Goal: Task Accomplishment & Management: Use online tool/utility

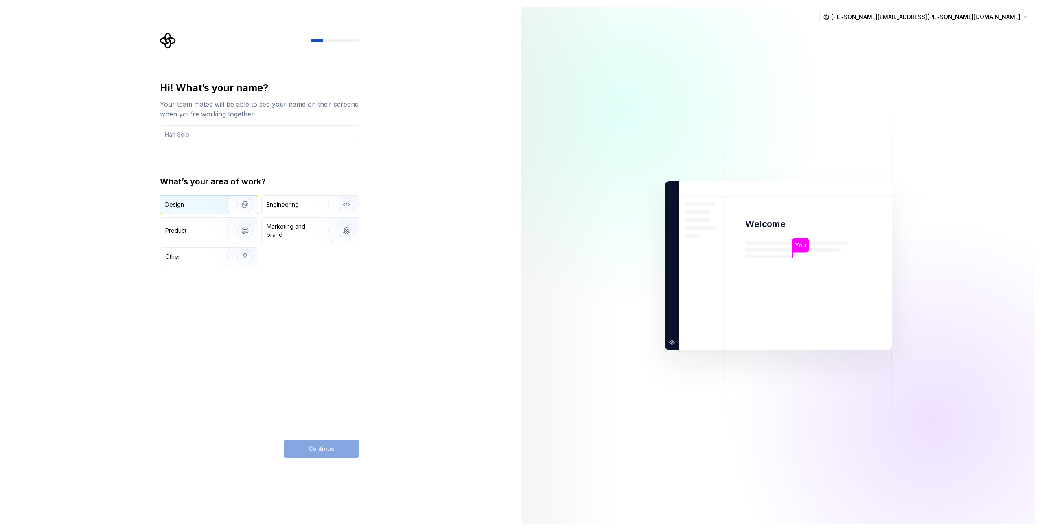
click at [166, 210] on div "Design" at bounding box center [208, 205] width 97 height 18
click at [212, 136] on input "text" at bounding box center [260, 134] width 200 height 18
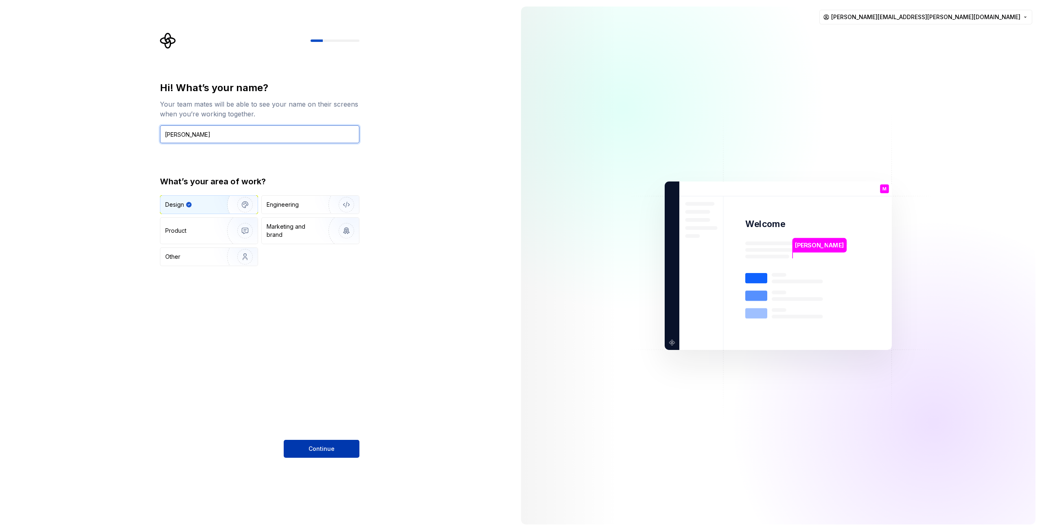
type input "Maciej Świerczek"
click at [327, 450] on span "Continue" at bounding box center [322, 449] width 26 height 8
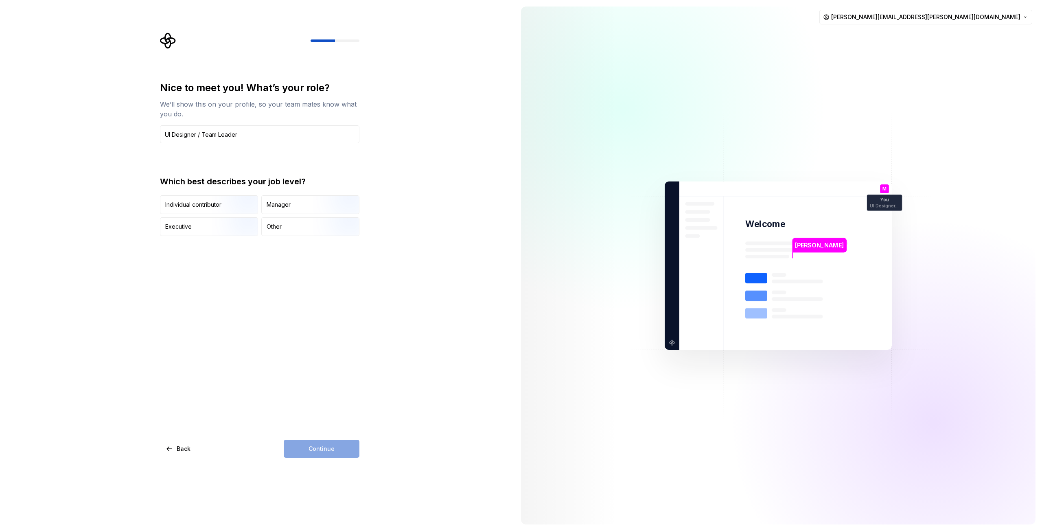
type input "UI Designer / Team Leader"
click at [272, 194] on div "Which best describes your job level? Individual contributor Manager Executive O…" at bounding box center [260, 206] width 200 height 60
click at [274, 202] on div "Manager" at bounding box center [279, 205] width 24 height 8
click at [320, 447] on span "Continue" at bounding box center [322, 449] width 26 height 8
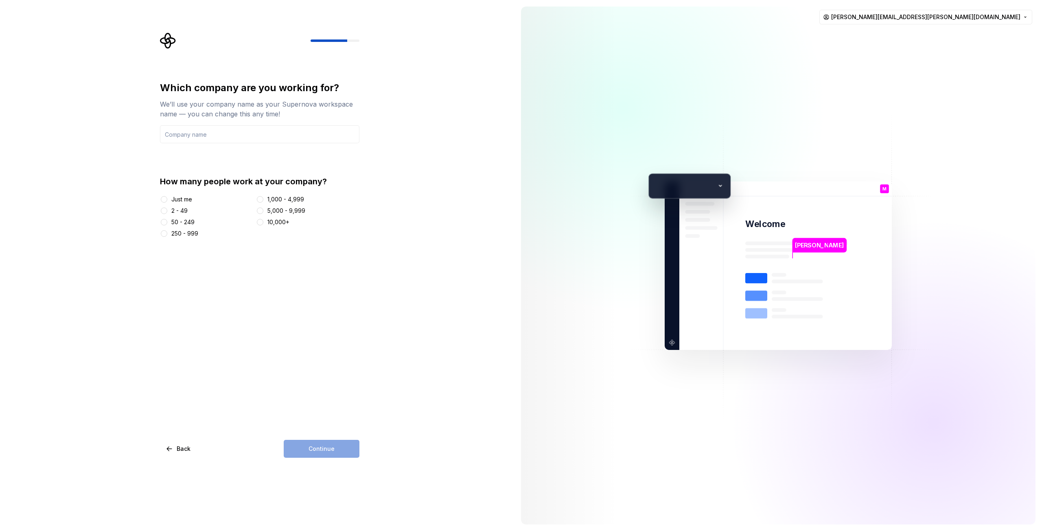
click at [187, 221] on div "50 - 249" at bounding box center [182, 222] width 23 height 8
click at [167, 221] on button "50 - 249" at bounding box center [164, 222] width 7 height 7
click at [346, 450] on div "Continue" at bounding box center [322, 449] width 76 height 18
click at [213, 142] on input "text" at bounding box center [260, 134] width 200 height 18
type input "iteo"
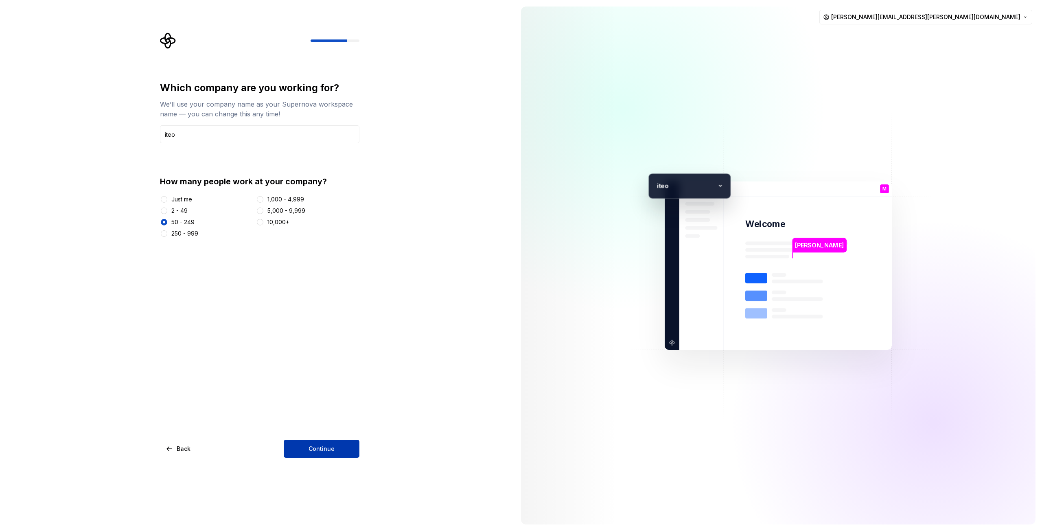
click at [311, 450] on span "Continue" at bounding box center [322, 449] width 26 height 8
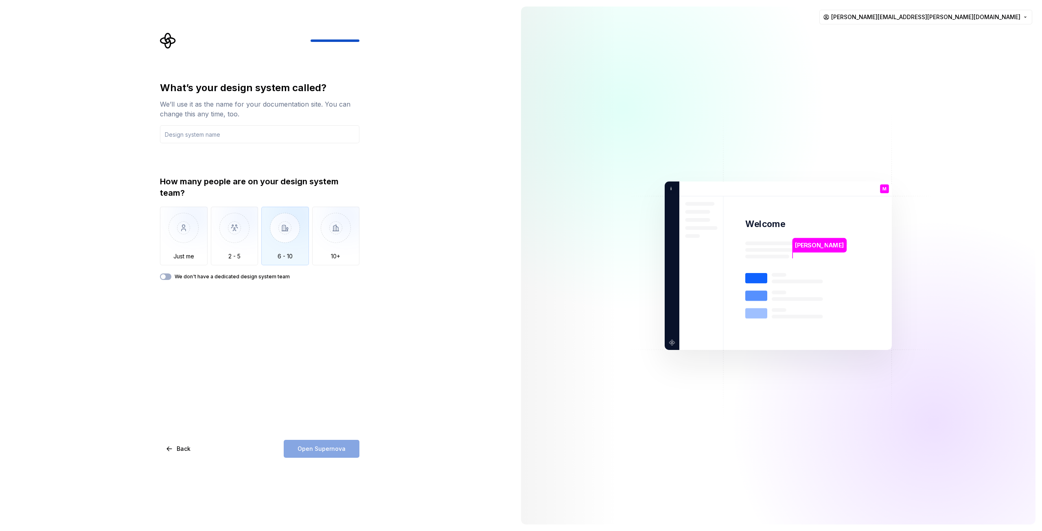
click at [292, 250] on img "button" at bounding box center [285, 234] width 48 height 55
click at [319, 450] on div "Open Supernova" at bounding box center [322, 449] width 76 height 18
click at [235, 136] on input "text" at bounding box center [260, 134] width 200 height 18
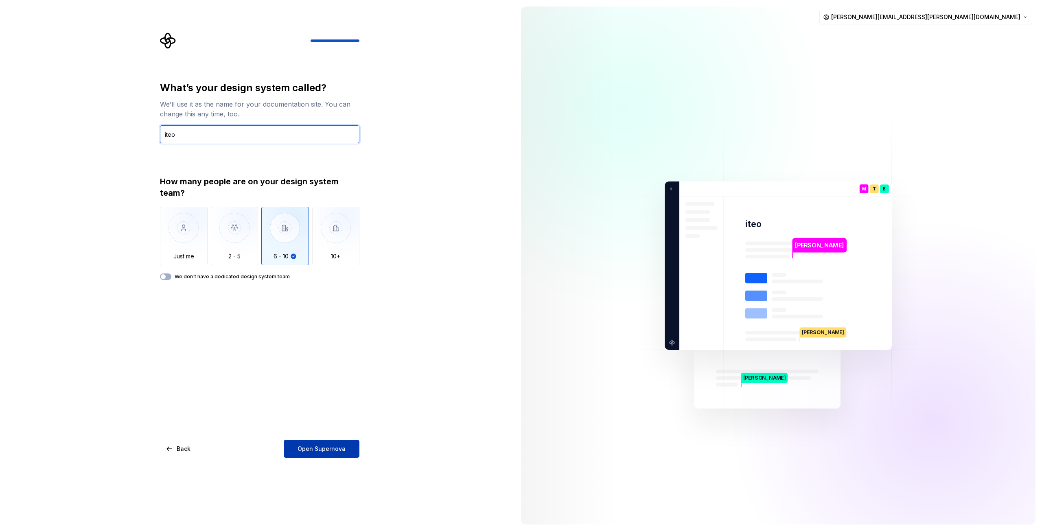
type input "iteo"
click at [330, 452] on span "Open Supernova" at bounding box center [322, 449] width 48 height 8
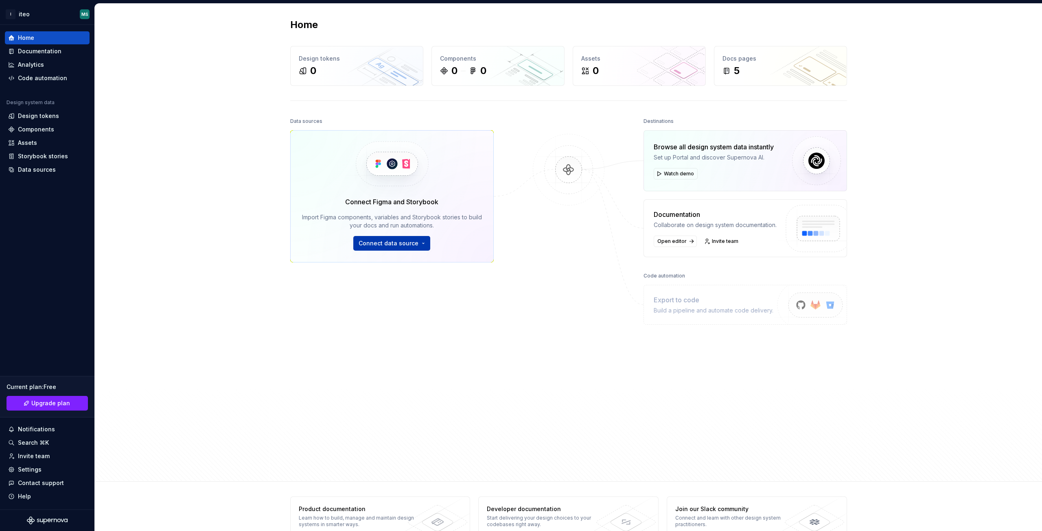
click at [416, 243] on button "Connect data source" at bounding box center [391, 243] width 77 height 15
click at [581, 323] on div at bounding box center [568, 275] width 81 height 319
click at [45, 52] on div "Documentation" at bounding box center [40, 51] width 44 height 8
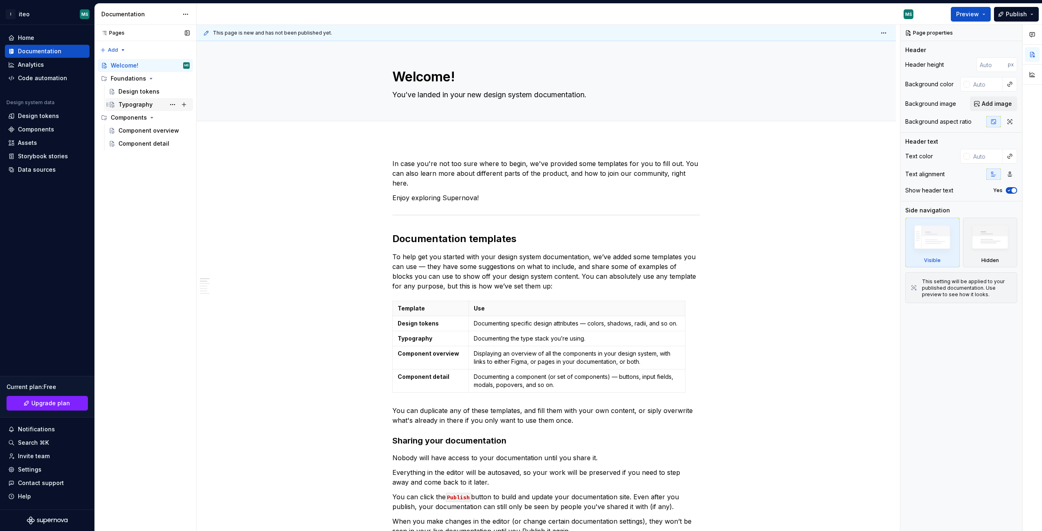
click at [132, 103] on div "Typography" at bounding box center [135, 105] width 34 height 8
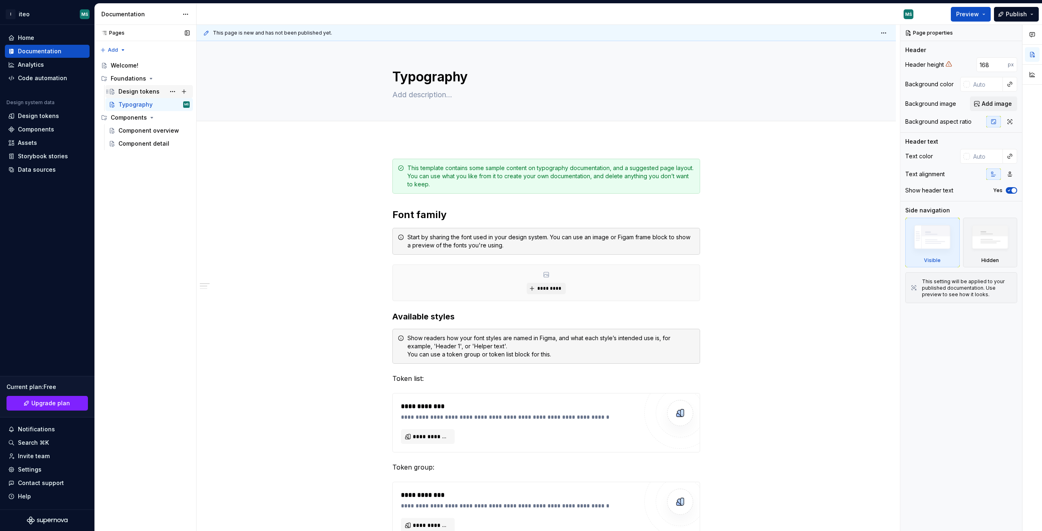
click at [134, 94] on div "Design tokens" at bounding box center [138, 92] width 41 height 8
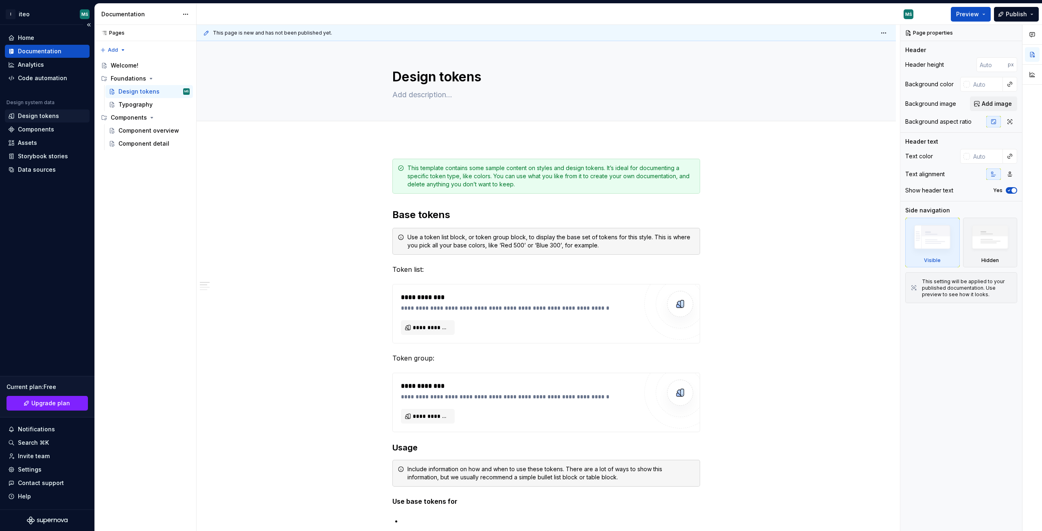
type textarea "*"
click at [34, 117] on div "Design tokens" at bounding box center [38, 116] width 41 height 8
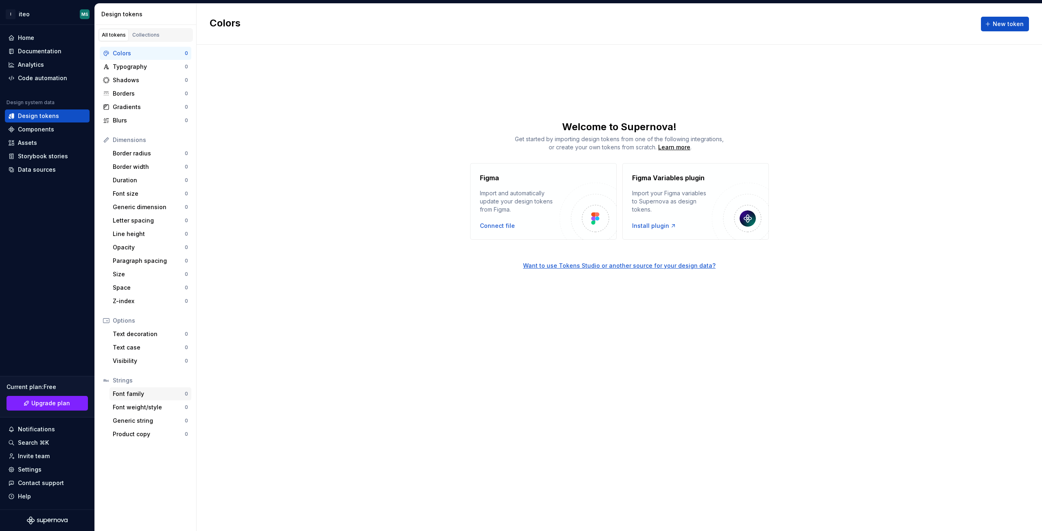
click at [154, 398] on div "Font family" at bounding box center [149, 394] width 72 height 8
click at [151, 406] on div "Font weight/style" at bounding box center [149, 408] width 72 height 8
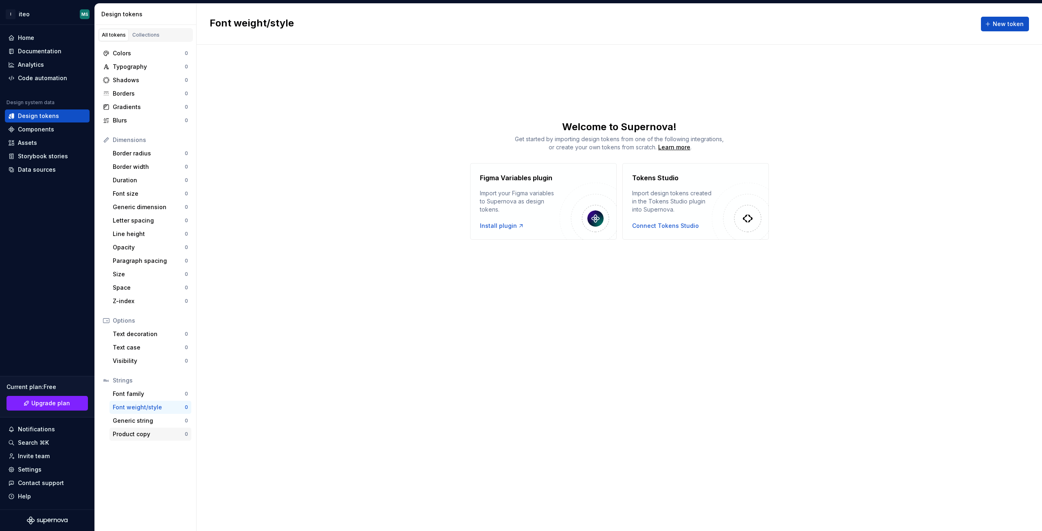
click at [139, 434] on div "Product copy" at bounding box center [149, 434] width 72 height 8
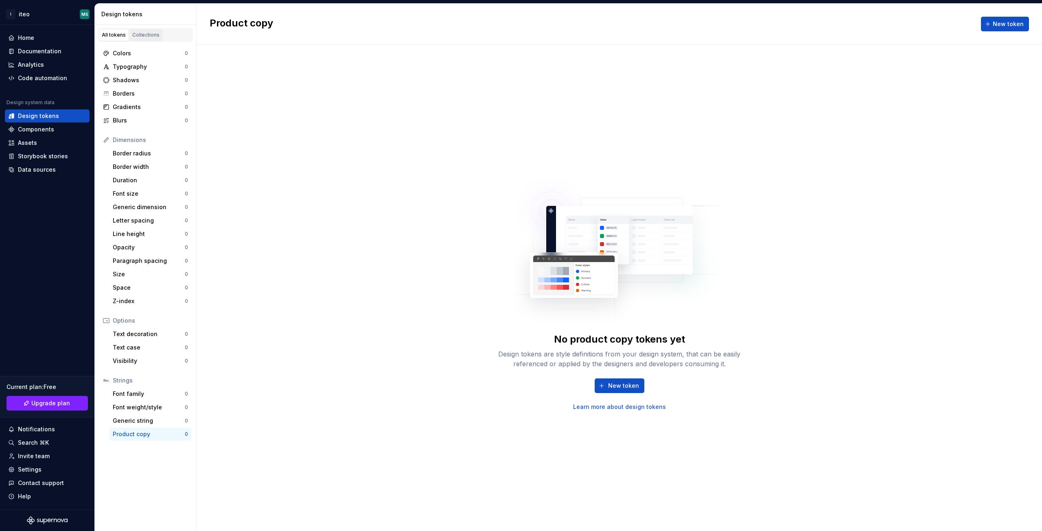
click at [156, 36] on div "Collections" at bounding box center [145, 35] width 27 height 7
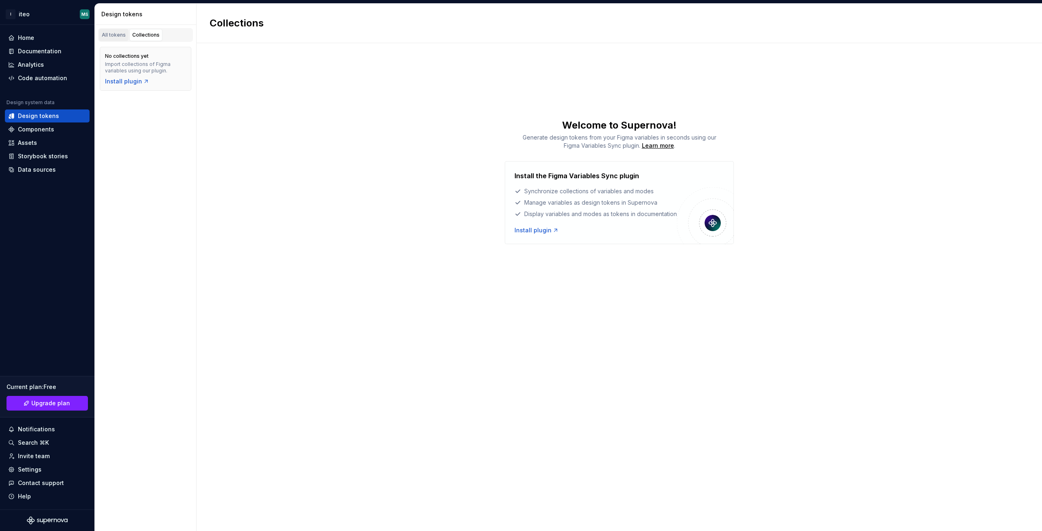
click at [116, 36] on div "All tokens" at bounding box center [114, 35] width 24 height 7
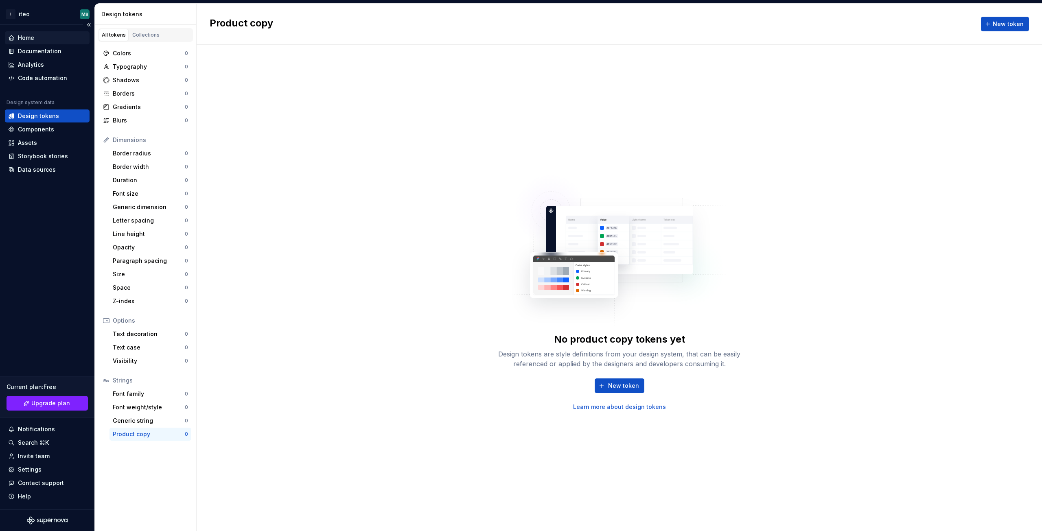
click at [31, 36] on div "Home" at bounding box center [26, 38] width 16 height 8
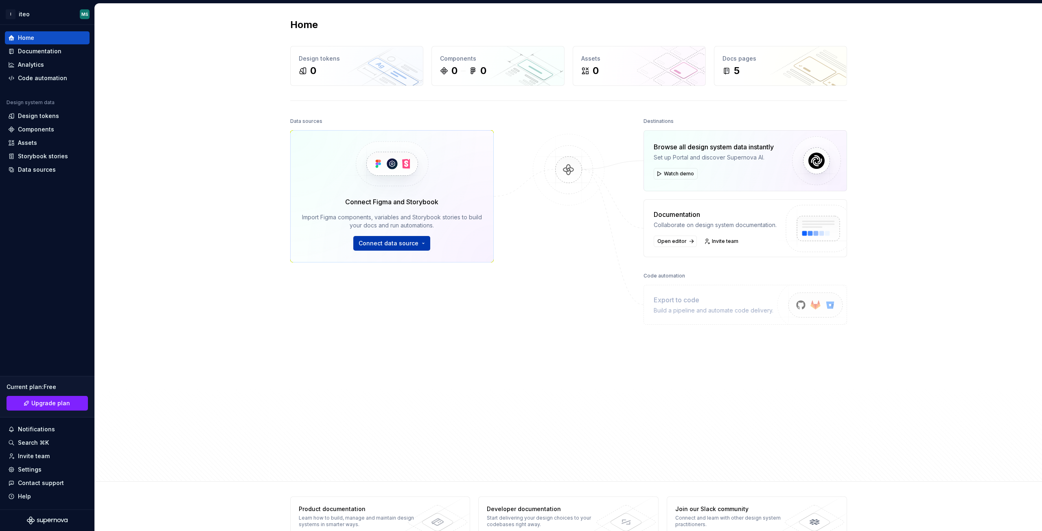
click at [408, 245] on span "Connect data source" at bounding box center [389, 243] width 60 height 8
click at [407, 263] on div "Figma library" at bounding box center [413, 262] width 91 height 8
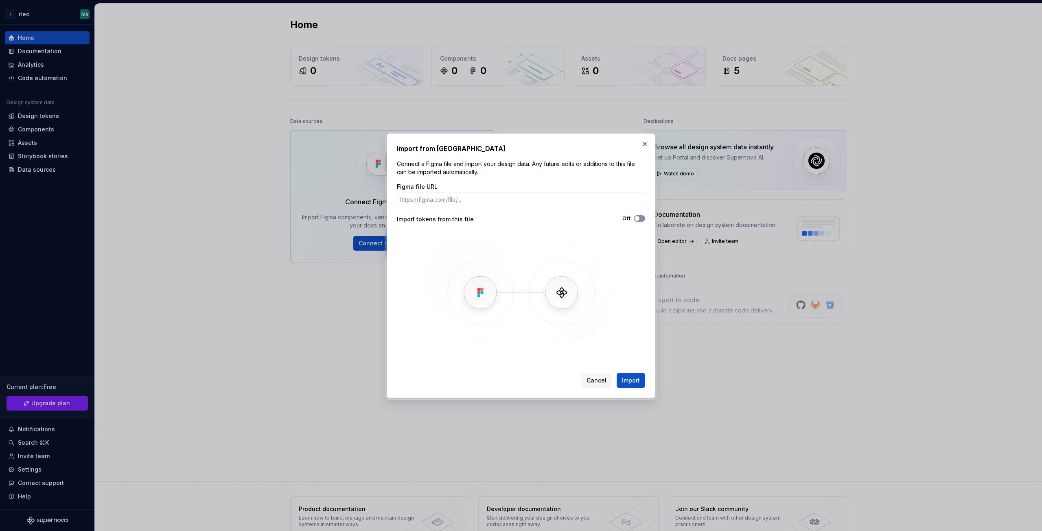
click at [635, 218] on span "button" at bounding box center [637, 218] width 5 height 5
click at [490, 194] on input "Figma file URL" at bounding box center [521, 200] width 248 height 15
paste input "https://www.figma.com/design/Zy5Q0V9XoYGjERfhcSikiE/Tokens---UI-DS?m=auto&t=Tpe…"
type input "https://www.figma.com/design/Zy5Q0V9XoYGjERfhcSikiE/Tokens---UI-DS?m=auto&t=Tpe…"
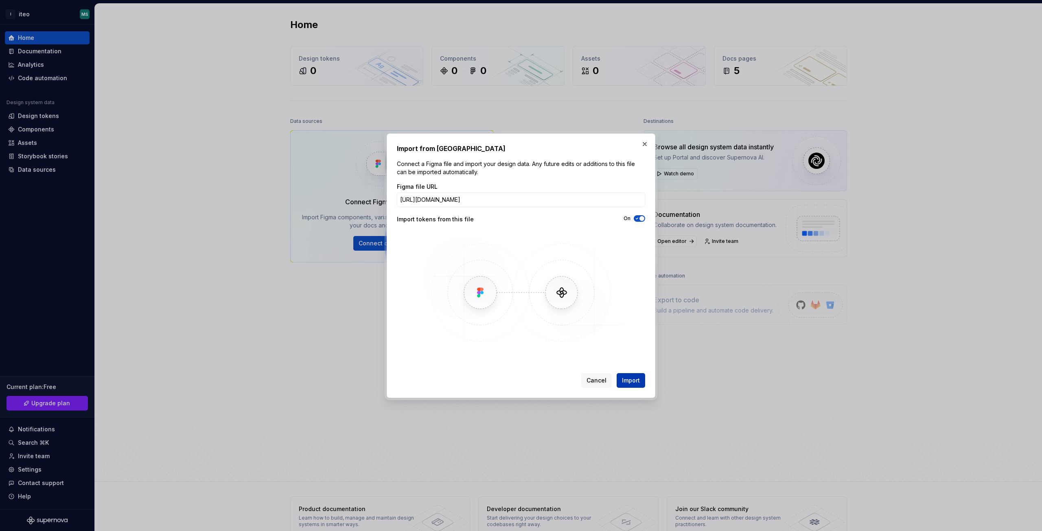
click at [638, 382] on span "Import" at bounding box center [631, 381] width 18 height 8
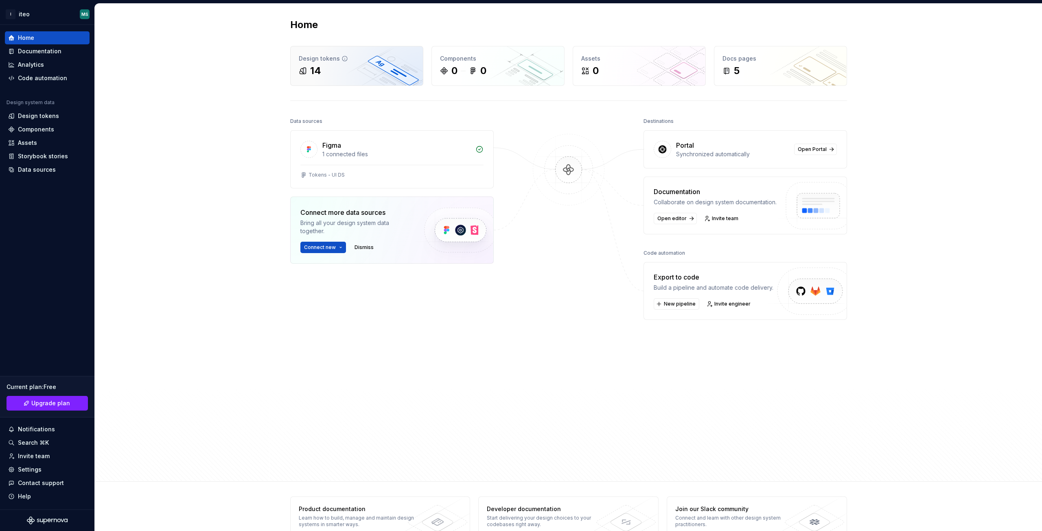
click at [338, 75] on div "14" at bounding box center [357, 70] width 116 height 13
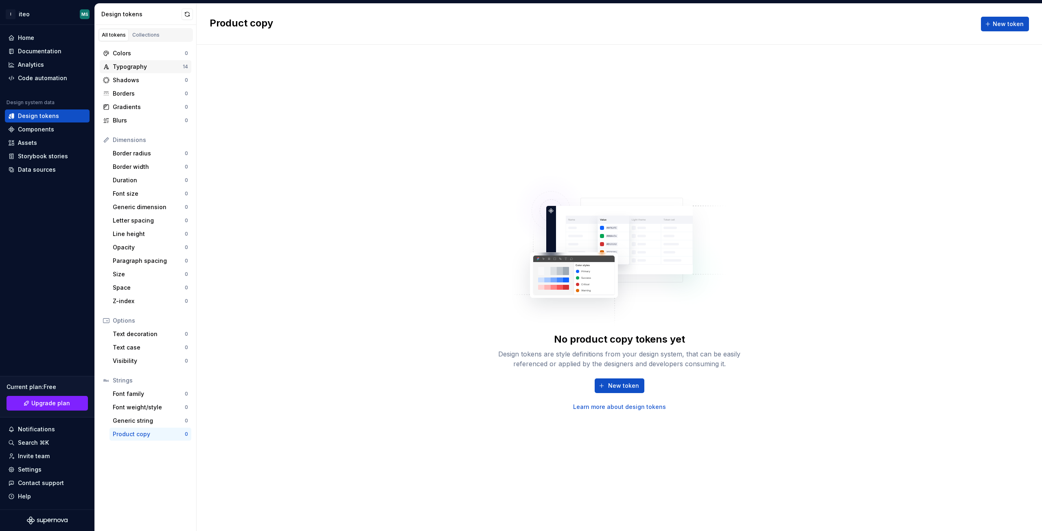
click at [123, 69] on div "Typography" at bounding box center [148, 67] width 70 height 8
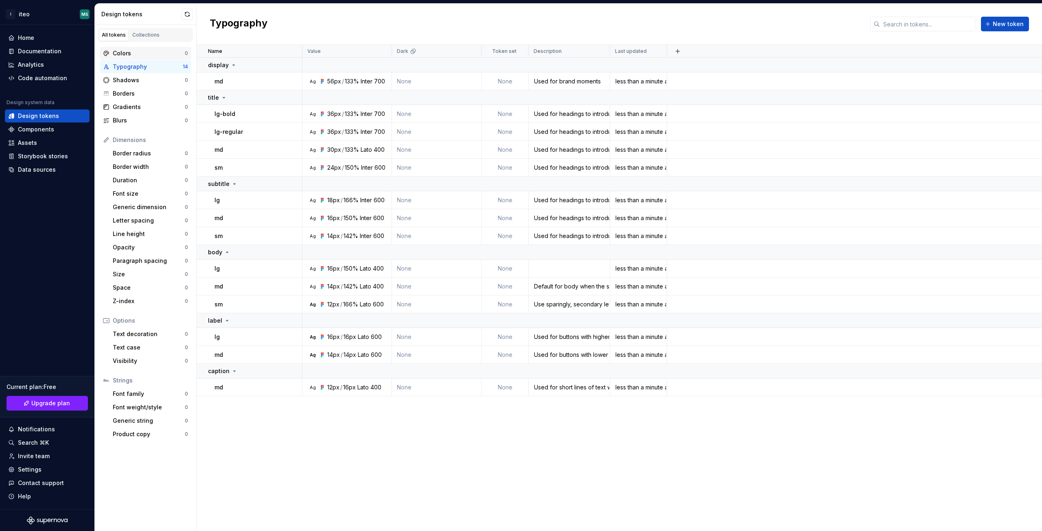
click at [132, 51] on div "Colors" at bounding box center [149, 53] width 72 height 8
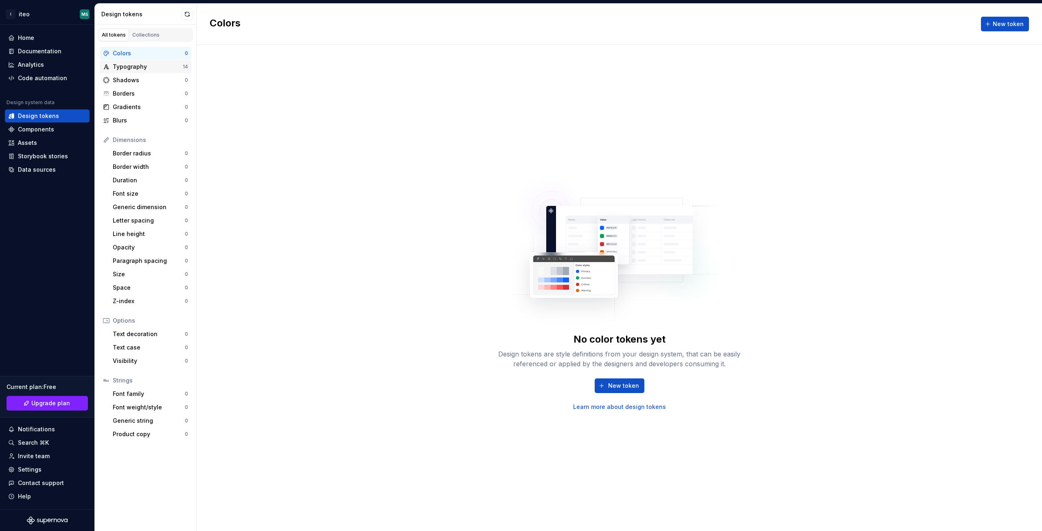
click at [130, 67] on div "Typography" at bounding box center [148, 67] width 70 height 8
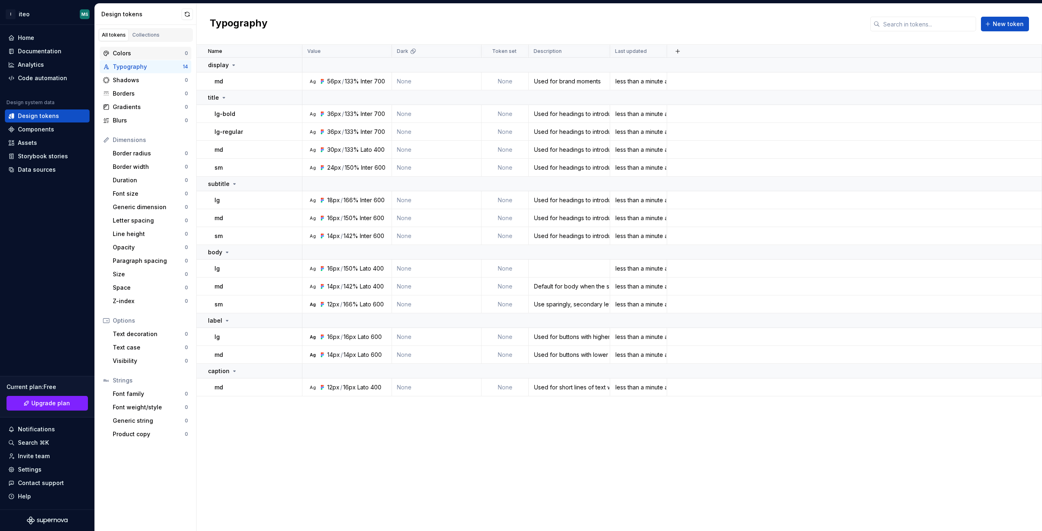
click at [129, 55] on div "Colors" at bounding box center [149, 53] width 72 height 8
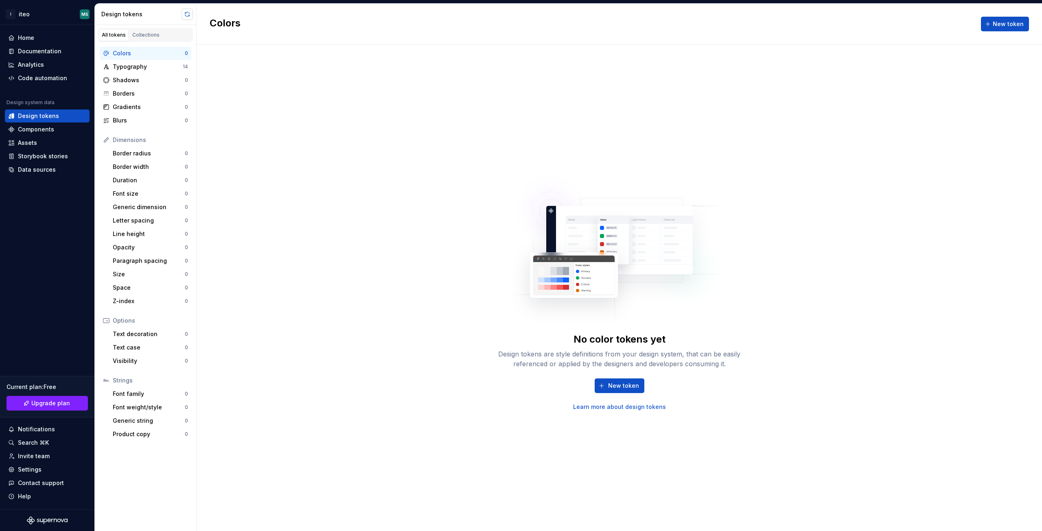
click at [188, 11] on button "button" at bounding box center [187, 14] width 11 height 11
click at [147, 64] on div "Typography" at bounding box center [148, 67] width 70 height 8
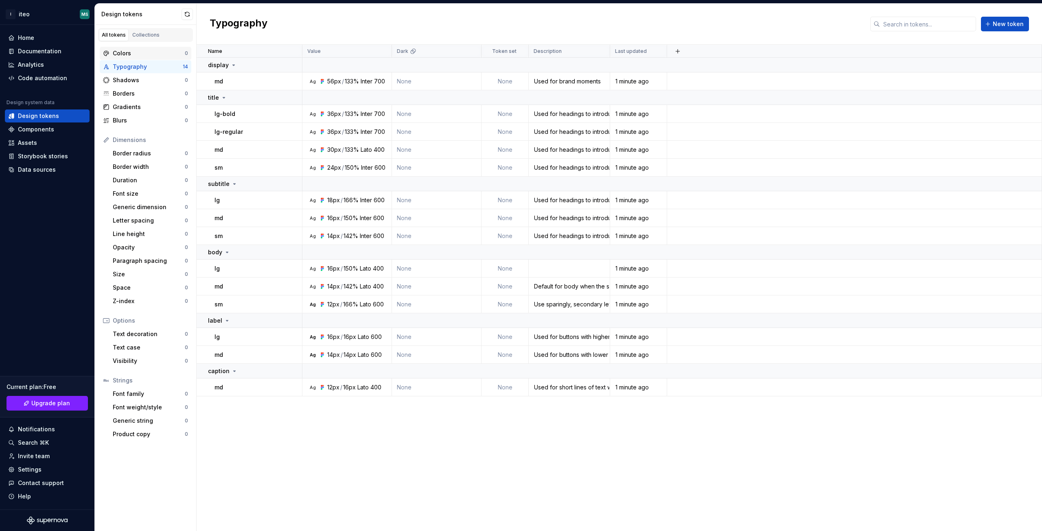
click at [135, 50] on div "Colors" at bounding box center [149, 53] width 72 height 8
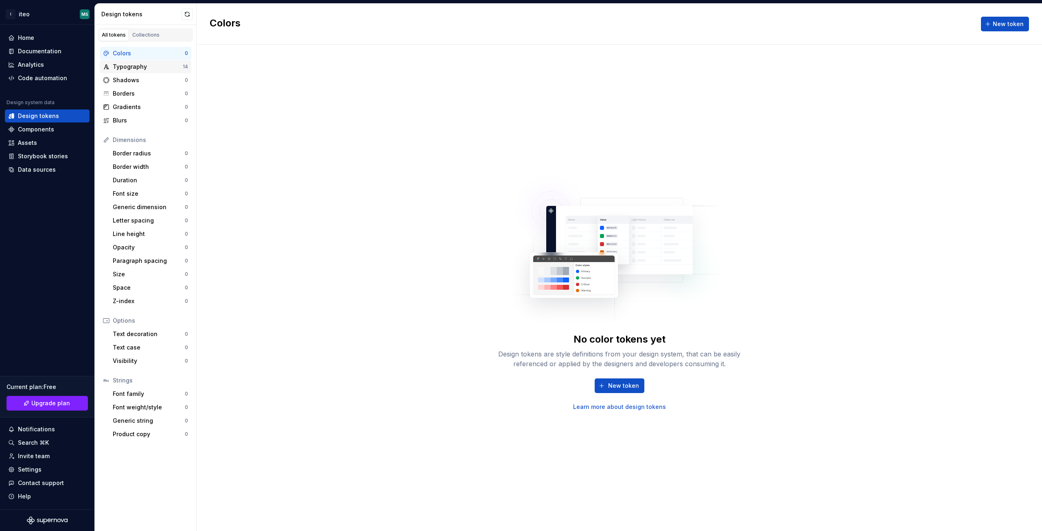
click at [135, 68] on div "Typography" at bounding box center [148, 67] width 70 height 8
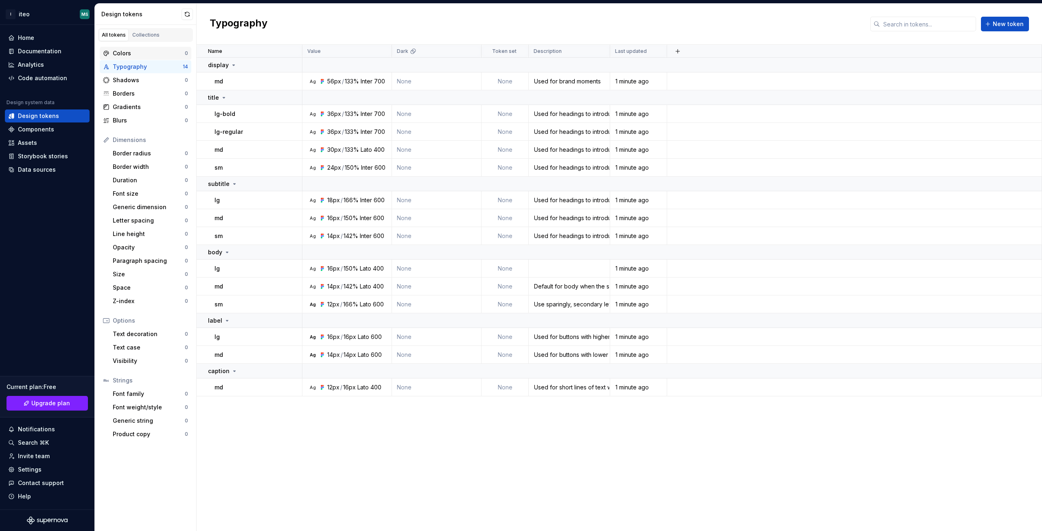
click at [135, 56] on div "Colors" at bounding box center [149, 53] width 72 height 8
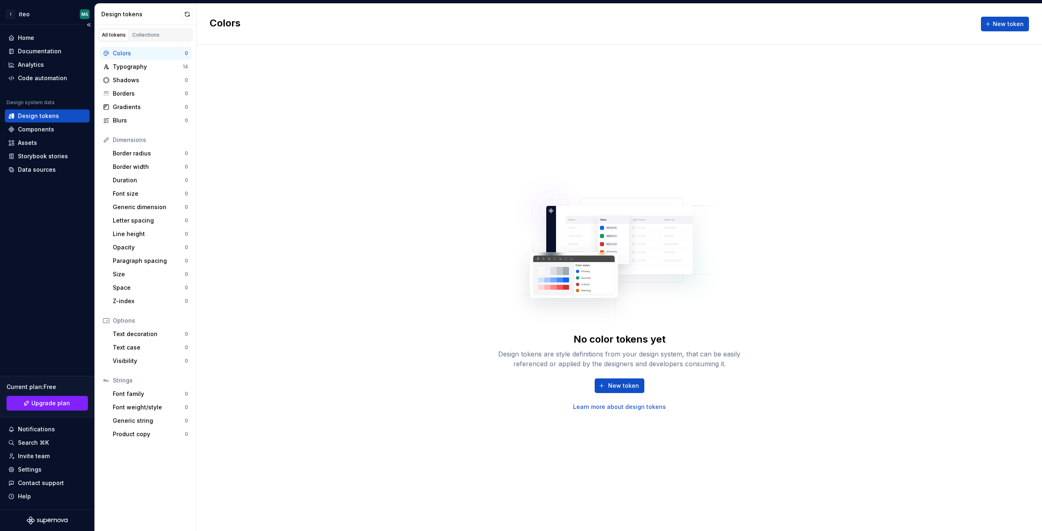
click at [44, 122] on div "Design tokens" at bounding box center [47, 116] width 85 height 13
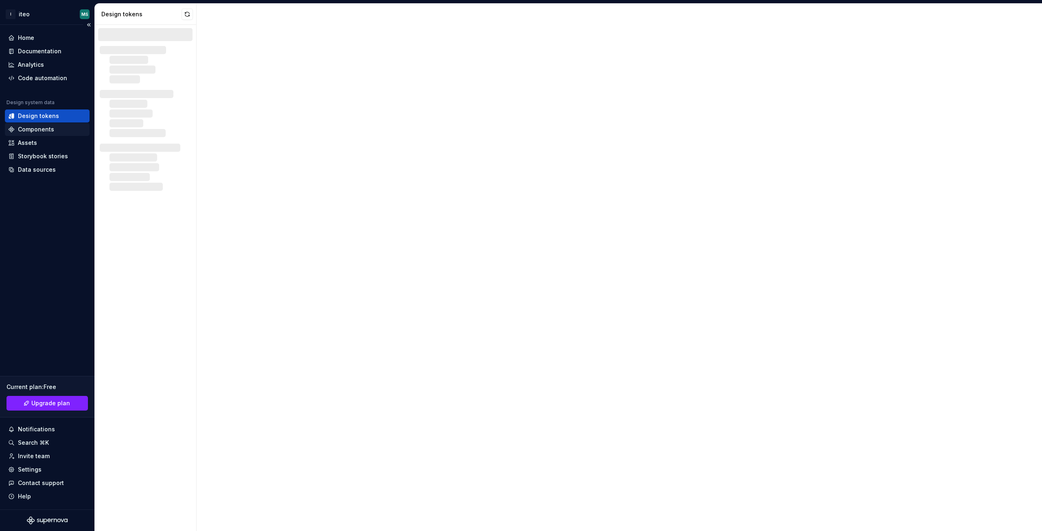
click at [45, 127] on div "Components" at bounding box center [36, 129] width 36 height 8
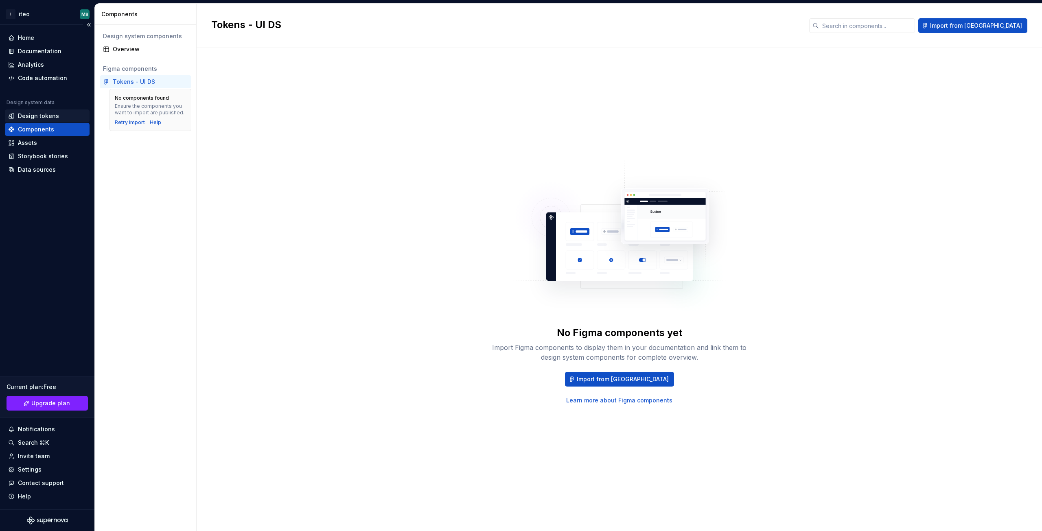
click at [50, 118] on div "Design tokens" at bounding box center [38, 116] width 41 height 8
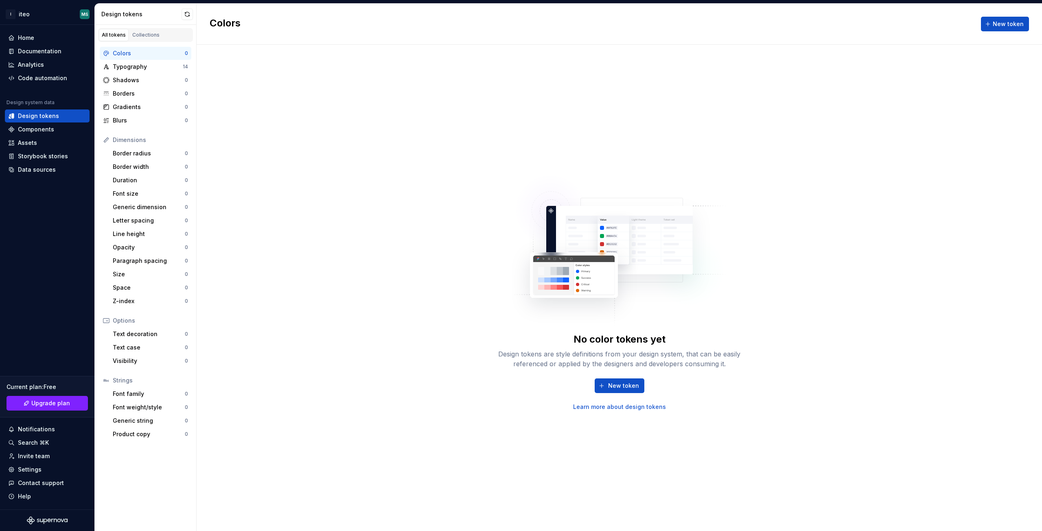
click at [608, 406] on link "Learn more about design tokens" at bounding box center [619, 407] width 93 height 8
click at [626, 391] on button "New token" at bounding box center [620, 386] width 50 height 15
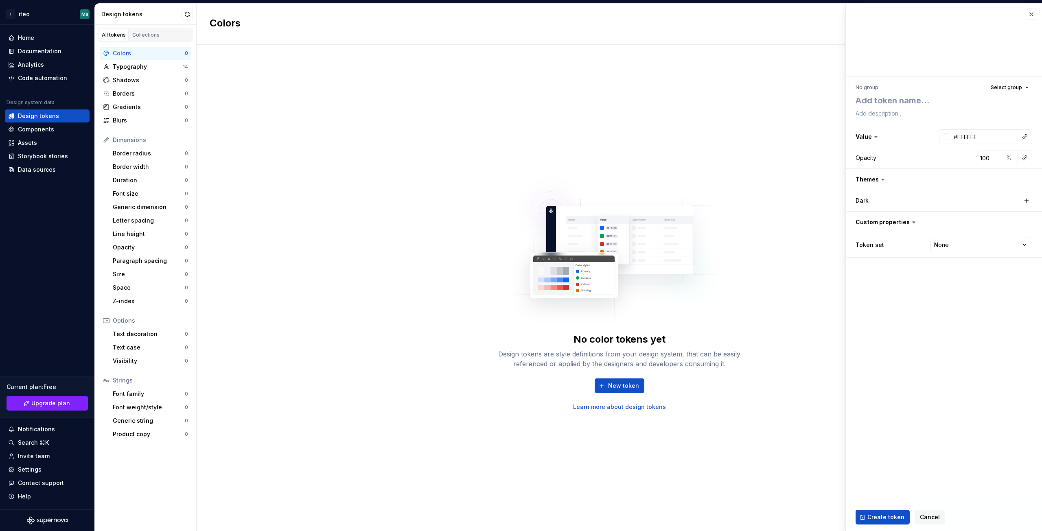
type textarea "*"
click at [1023, 86] on button "Select group" at bounding box center [1009, 87] width 45 height 11
drag, startPoint x: 927, startPoint y: 516, endPoint x: 616, endPoint y: 429, distance: 323.1
click at [926, 516] on span "Cancel" at bounding box center [930, 517] width 20 height 8
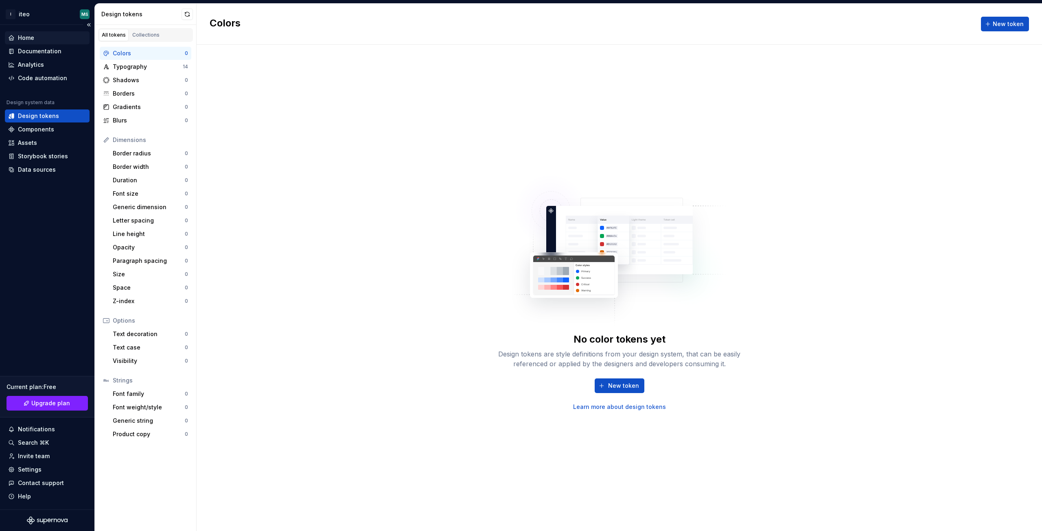
click at [43, 41] on div "Home" at bounding box center [47, 38] width 78 height 8
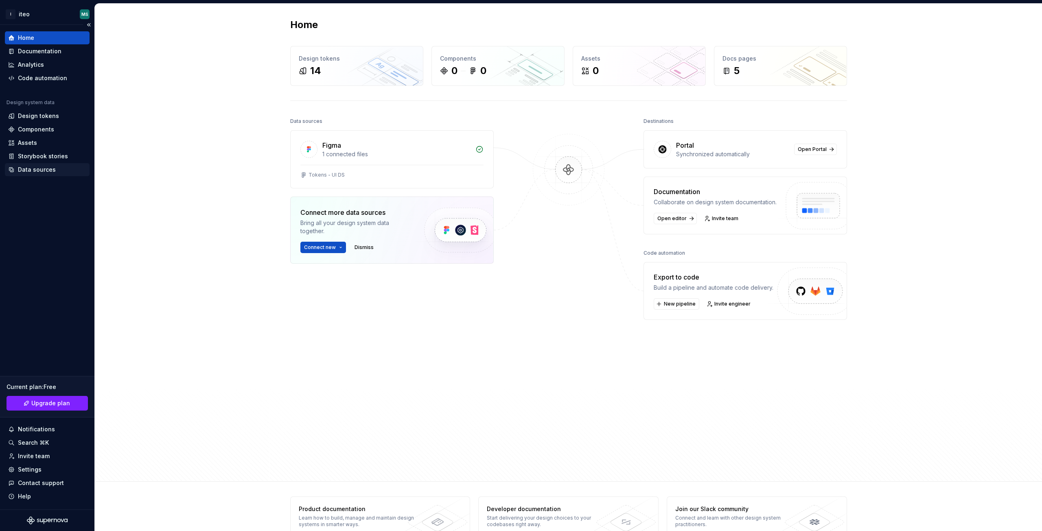
click at [48, 170] on div "Data sources" at bounding box center [37, 170] width 38 height 8
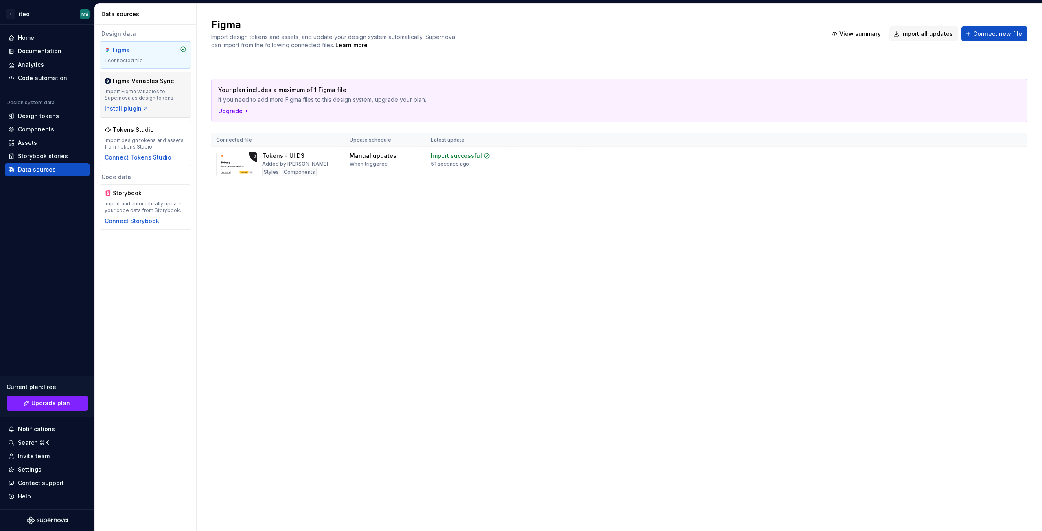
click at [160, 94] on div "Import Figma variables to Supernova as design tokens." at bounding box center [146, 94] width 82 height 13
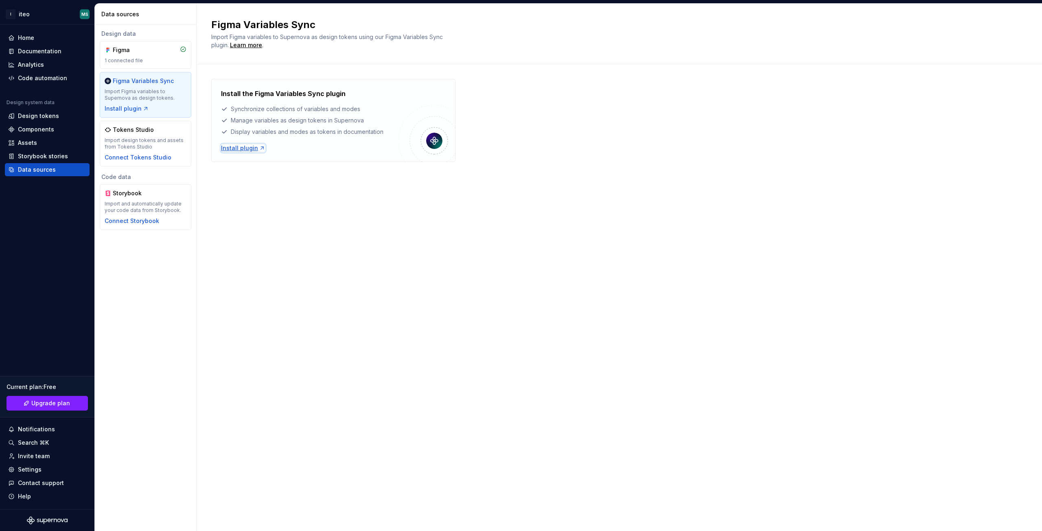
click at [250, 149] on div "Install plugin" at bounding box center [243, 148] width 44 height 8
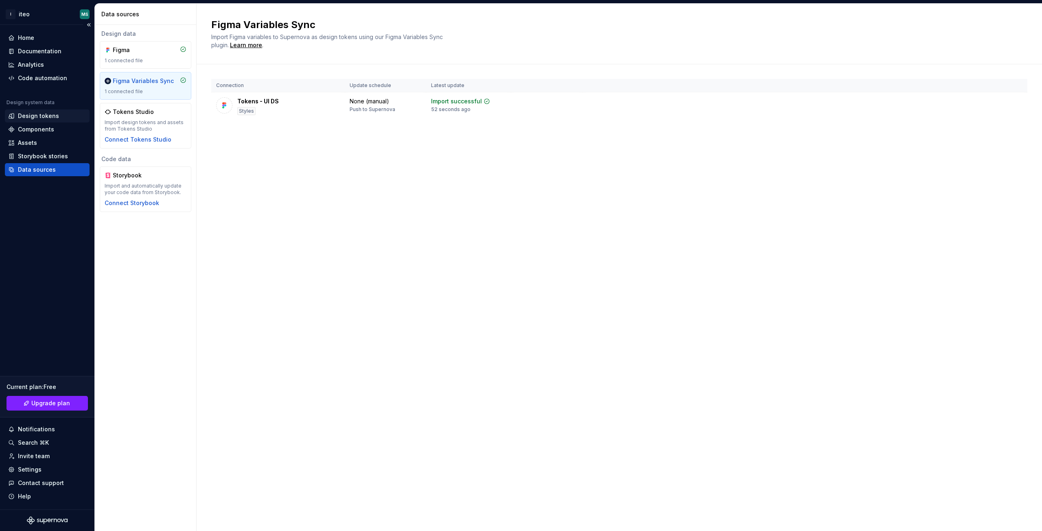
click at [37, 114] on div "Design tokens" at bounding box center [38, 116] width 41 height 8
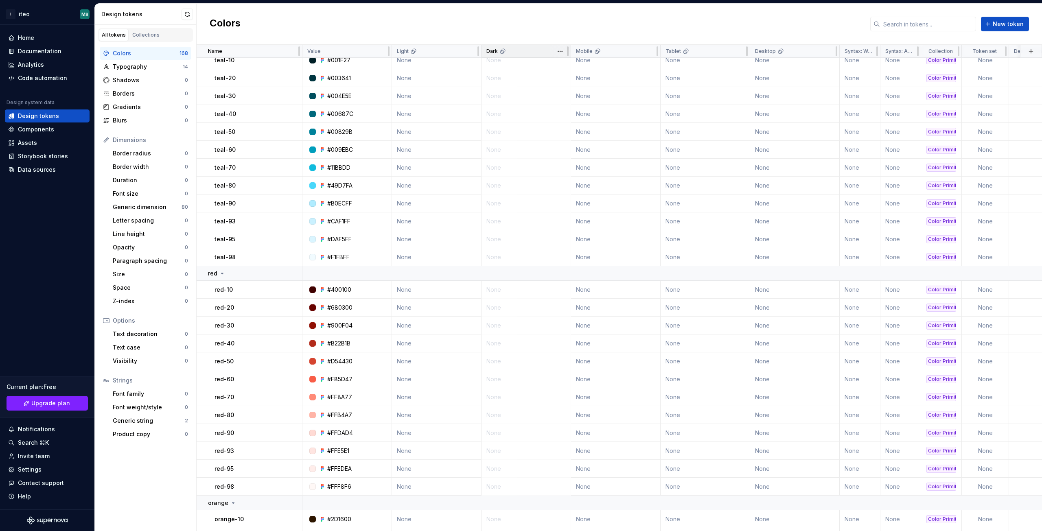
scroll to position [943, 0]
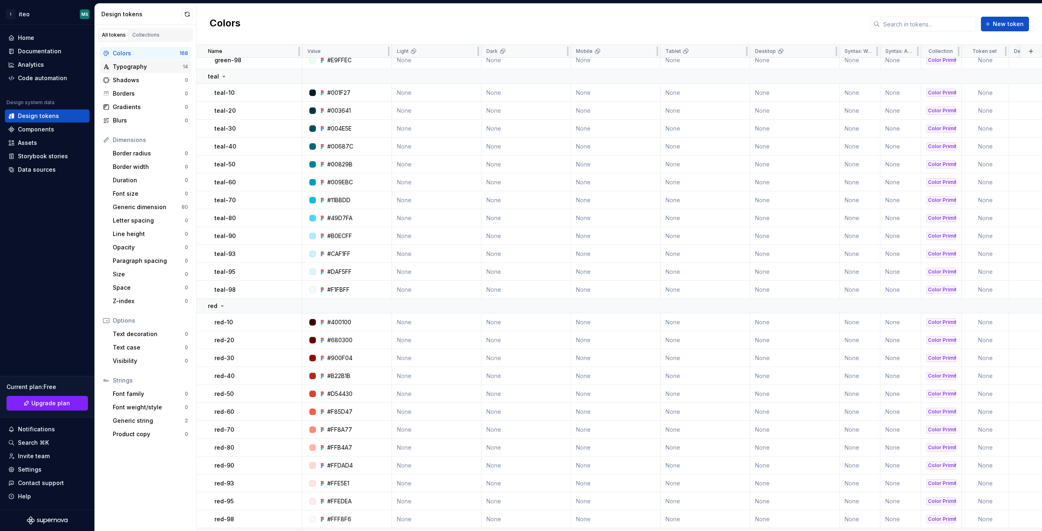
click at [126, 68] on div "Typography" at bounding box center [148, 67] width 70 height 8
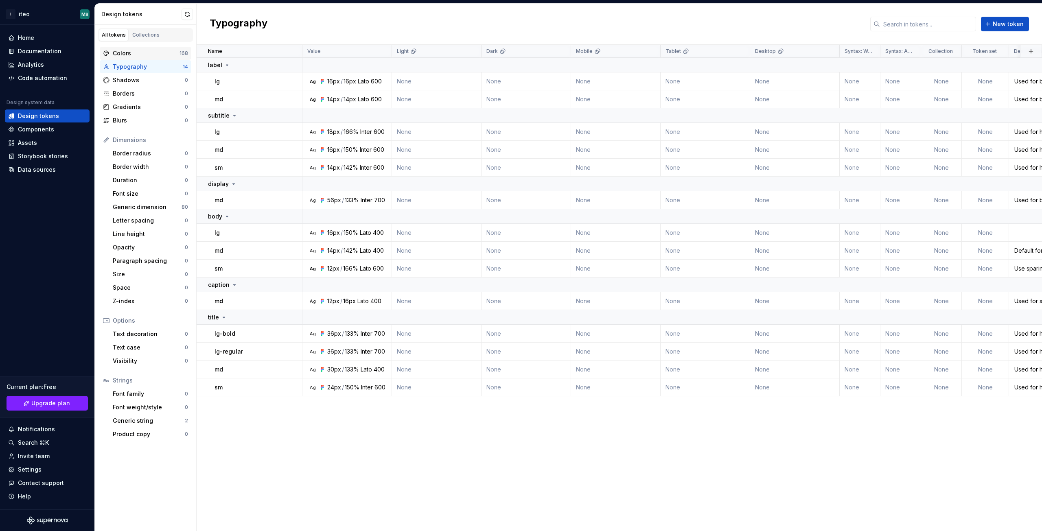
click at [131, 54] on div "Colors" at bounding box center [146, 53] width 67 height 8
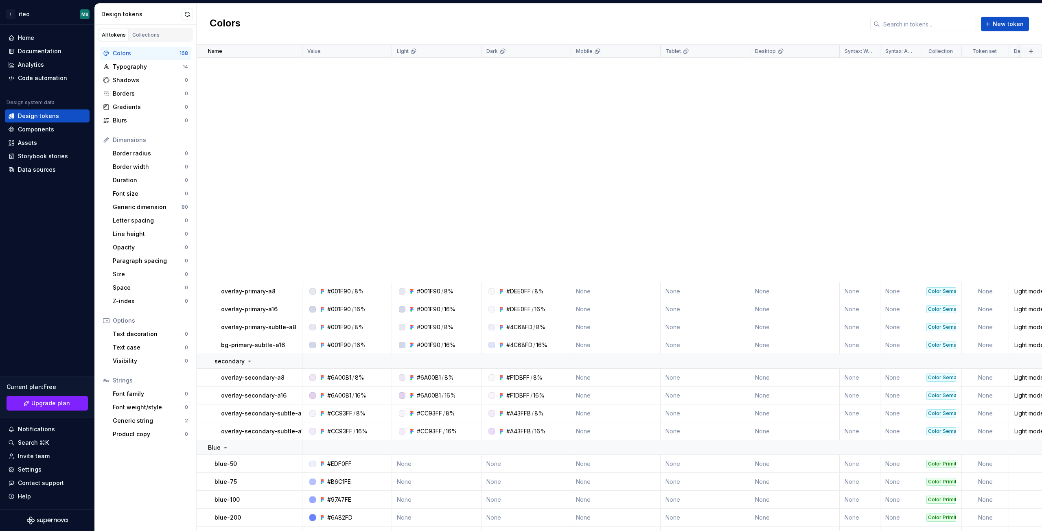
scroll to position [2848, 0]
